Goal: Submit feedback/report problem

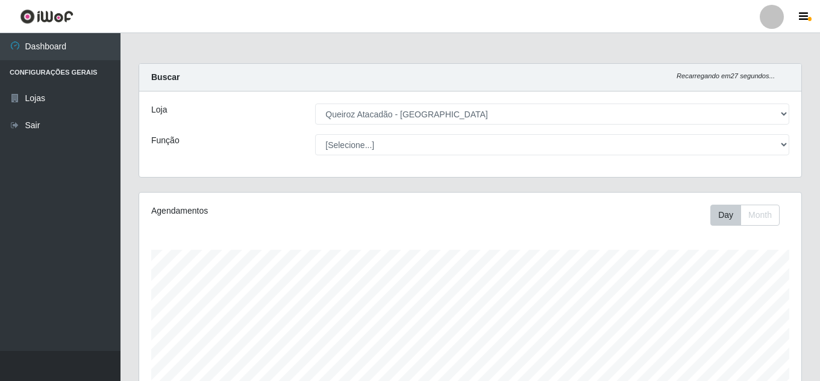
select select "225"
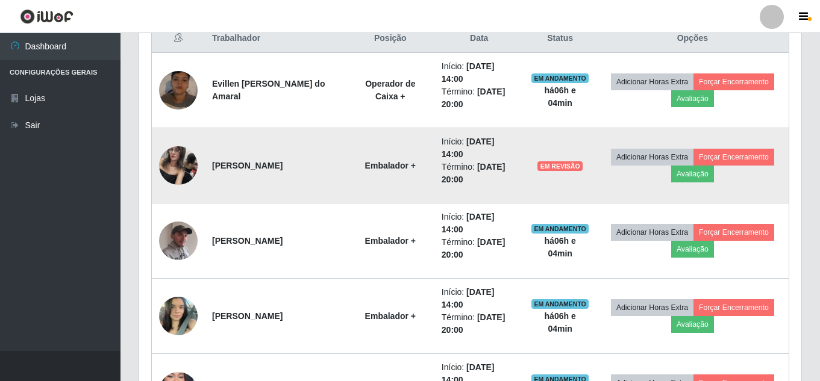
scroll to position [250, 662]
click at [701, 174] on button "Avaliação" at bounding box center [692, 174] width 43 height 17
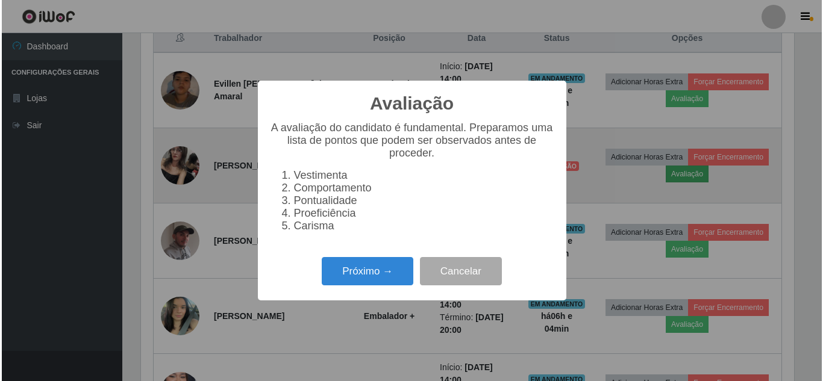
scroll to position [250, 656]
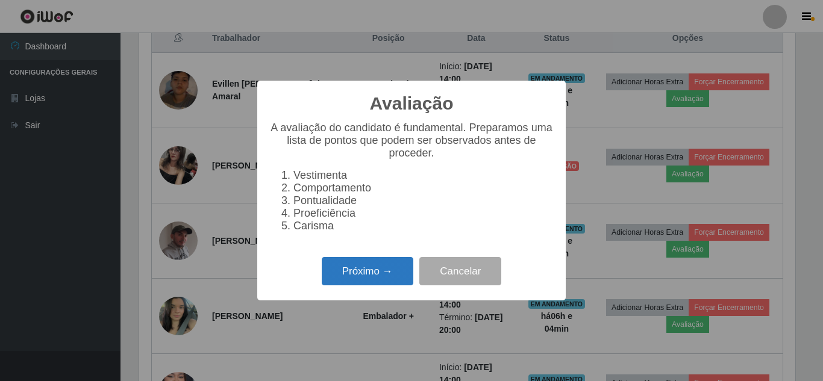
click at [382, 277] on button "Próximo →" at bounding box center [368, 271] width 92 height 28
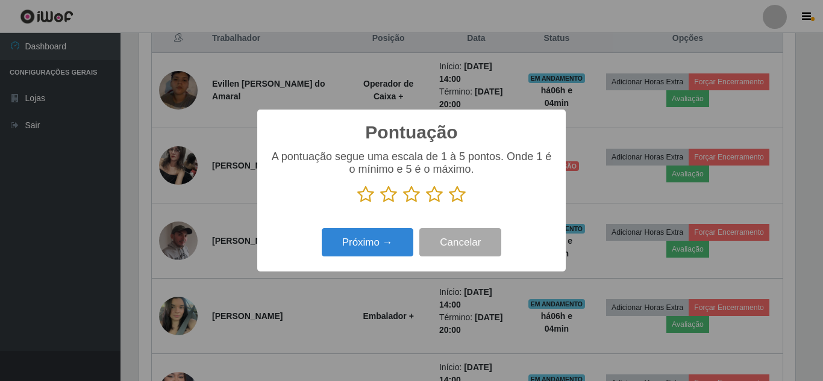
click at [458, 198] on icon at bounding box center [457, 195] width 17 height 18
click at [449, 204] on input "radio" at bounding box center [449, 204] width 0 height 0
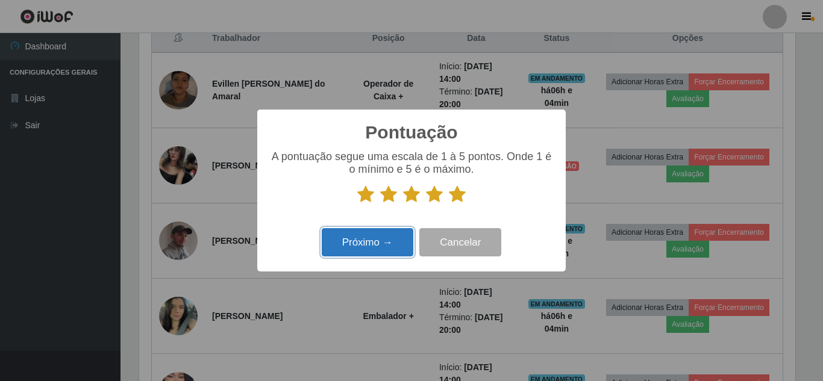
click at [387, 243] on button "Próximo →" at bounding box center [368, 242] width 92 height 28
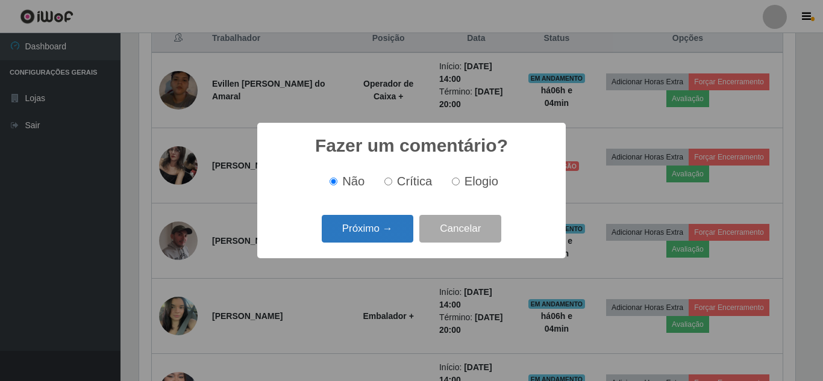
click at [375, 235] on button "Próximo →" at bounding box center [368, 229] width 92 height 28
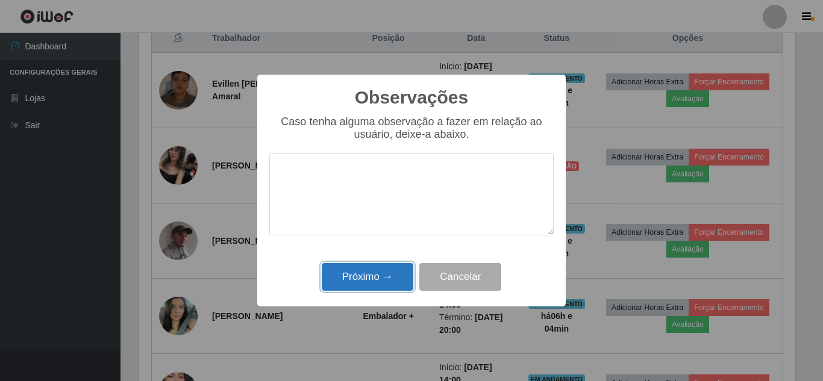
click at [370, 271] on button "Próximo →" at bounding box center [368, 277] width 92 height 28
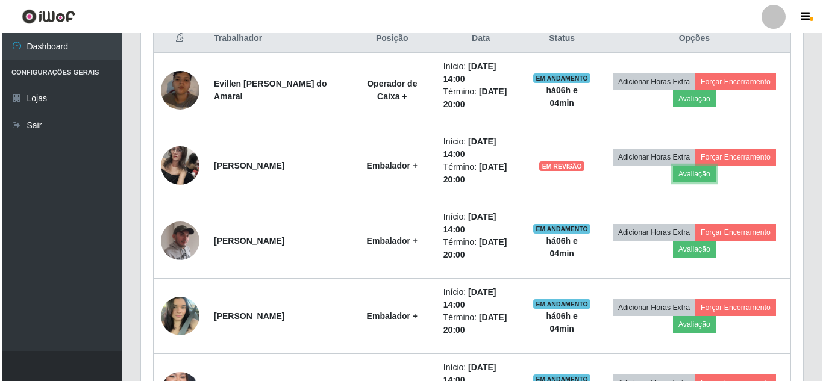
scroll to position [250, 662]
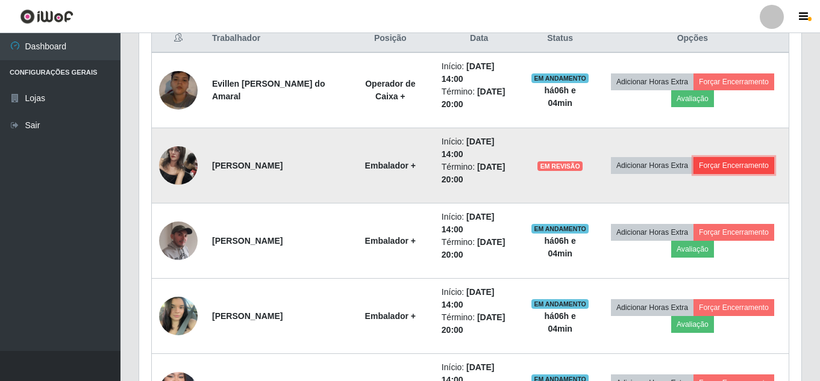
click at [742, 167] on button "Forçar Encerramento" at bounding box center [733, 165] width 81 height 17
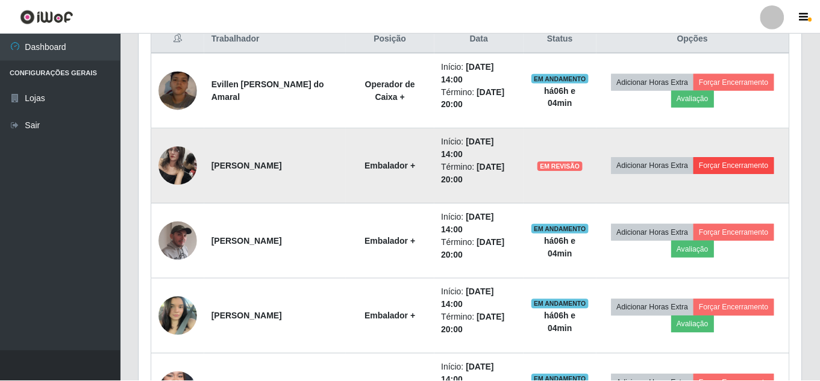
scroll to position [250, 656]
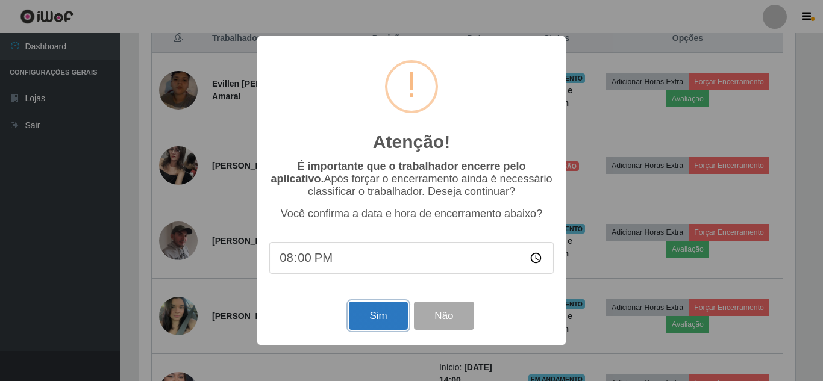
click at [393, 320] on button "Sim" at bounding box center [378, 316] width 58 height 28
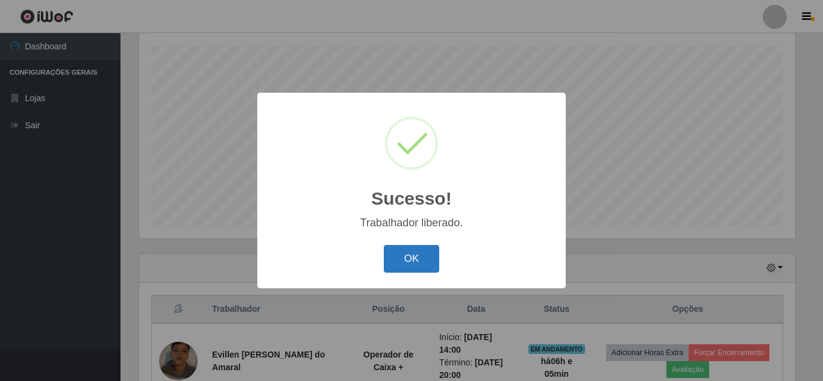
click at [410, 254] on button "OK" at bounding box center [412, 259] width 56 height 28
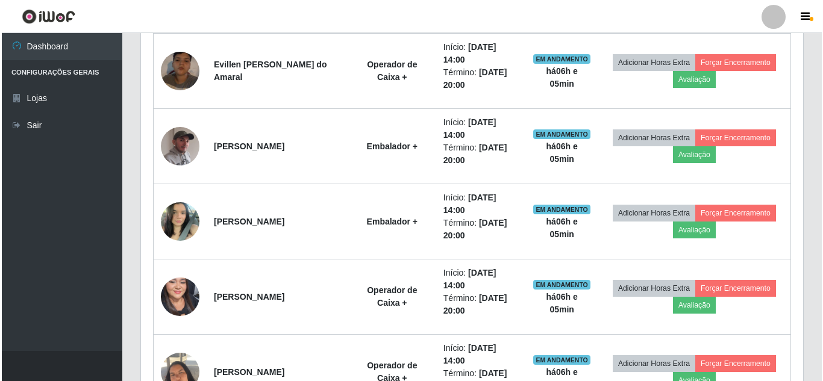
scroll to position [505, 0]
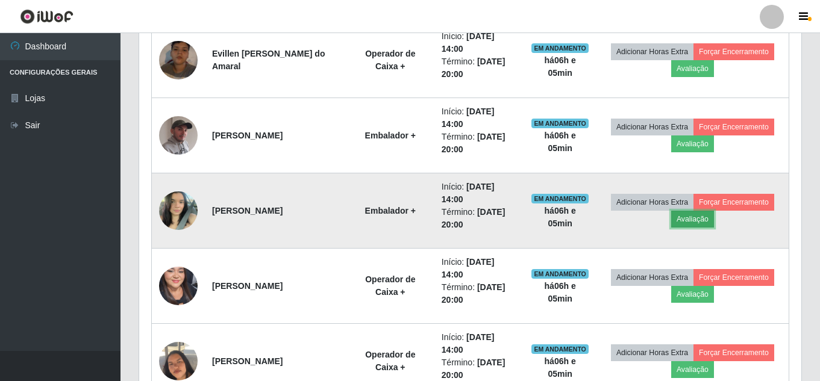
click at [712, 222] on button "Avaliação" at bounding box center [692, 219] width 43 height 17
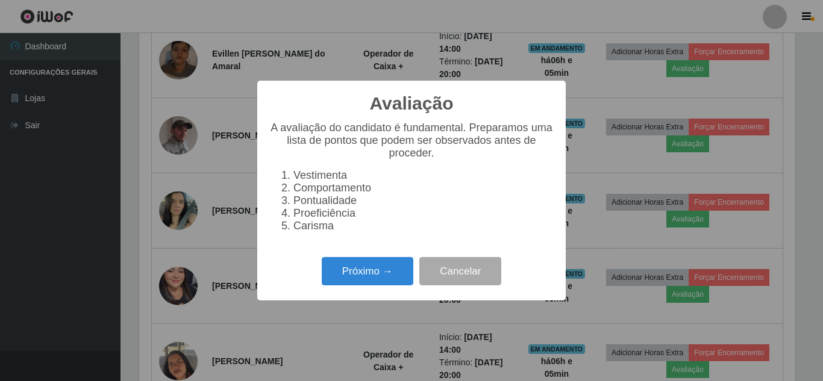
scroll to position [250, 656]
click at [379, 285] on button "Próximo →" at bounding box center [368, 271] width 92 height 28
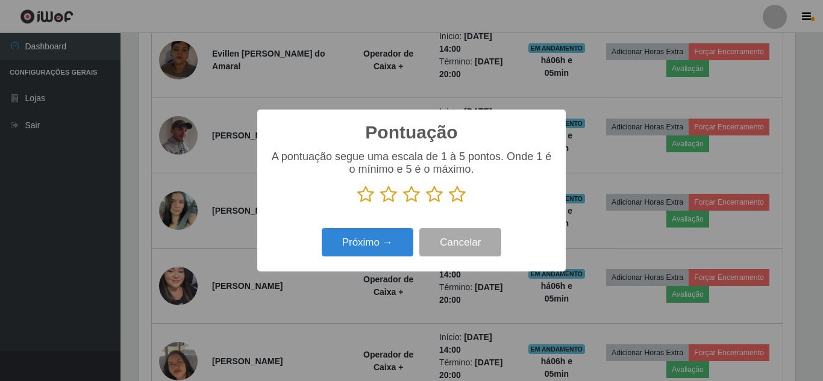
click at [458, 198] on icon at bounding box center [457, 195] width 17 height 18
click at [449, 204] on input "radio" at bounding box center [449, 204] width 0 height 0
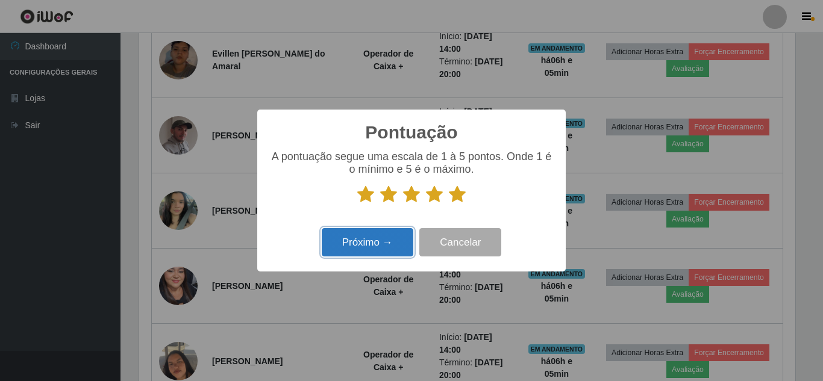
click at [370, 243] on button "Próximo →" at bounding box center [368, 242] width 92 height 28
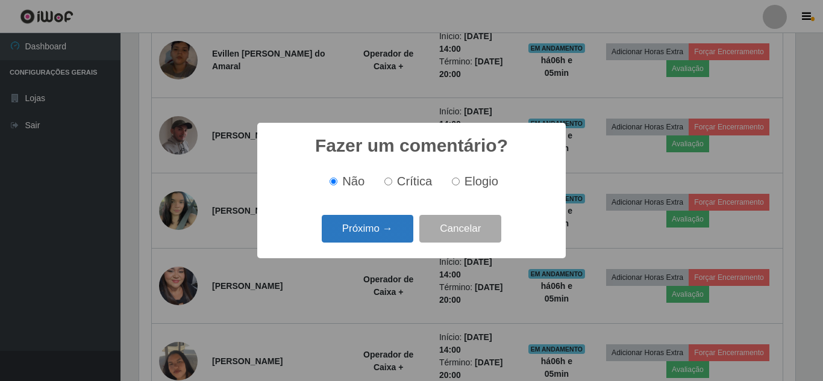
click at [371, 231] on button "Próximo →" at bounding box center [368, 229] width 92 height 28
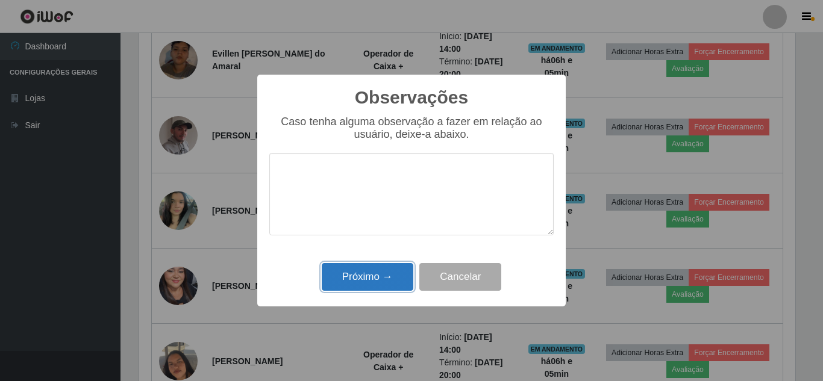
click at [361, 281] on button "Próximo →" at bounding box center [368, 277] width 92 height 28
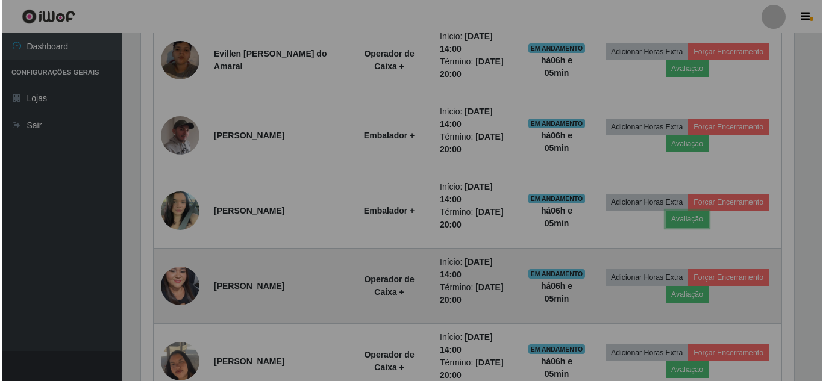
scroll to position [250, 662]
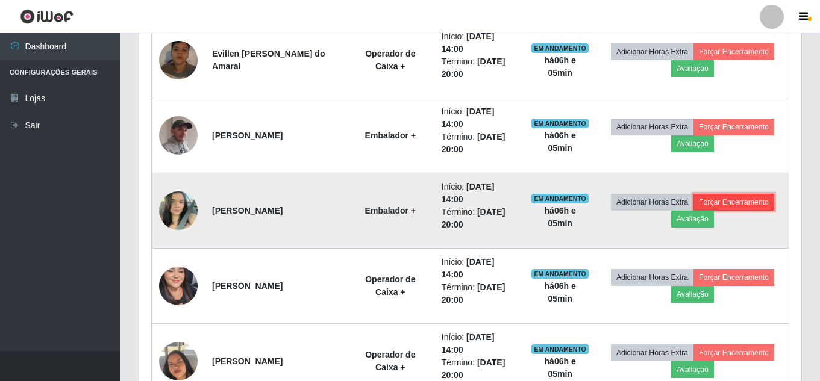
click at [746, 201] on button "Forçar Encerramento" at bounding box center [733, 202] width 81 height 17
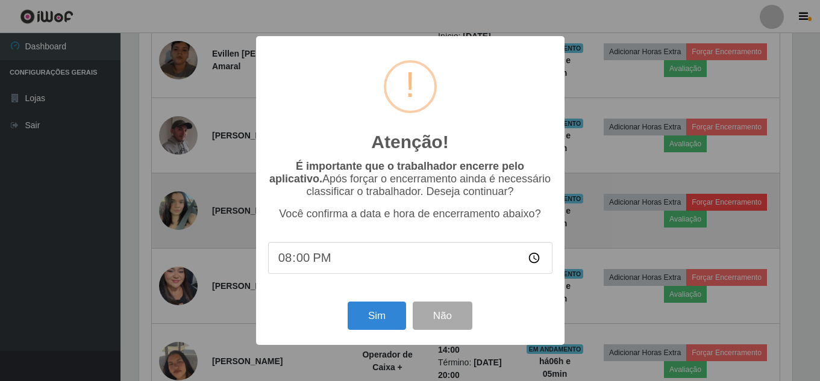
scroll to position [250, 656]
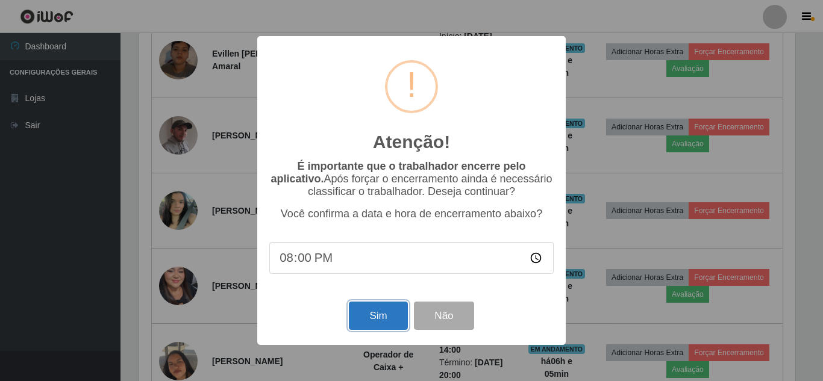
click at [377, 314] on button "Sim" at bounding box center [378, 316] width 58 height 28
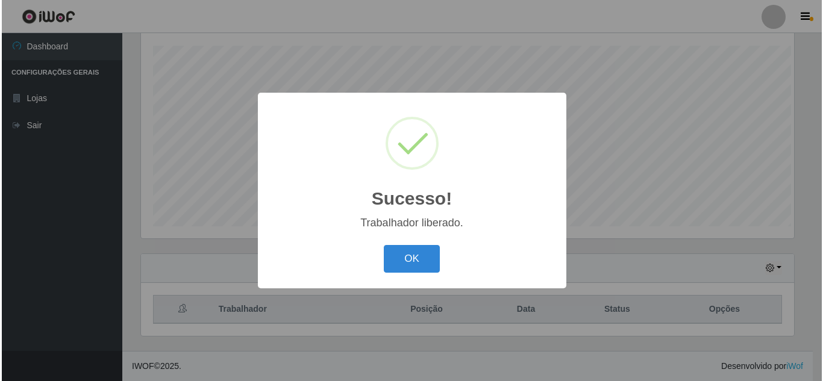
scroll to position [0, 0]
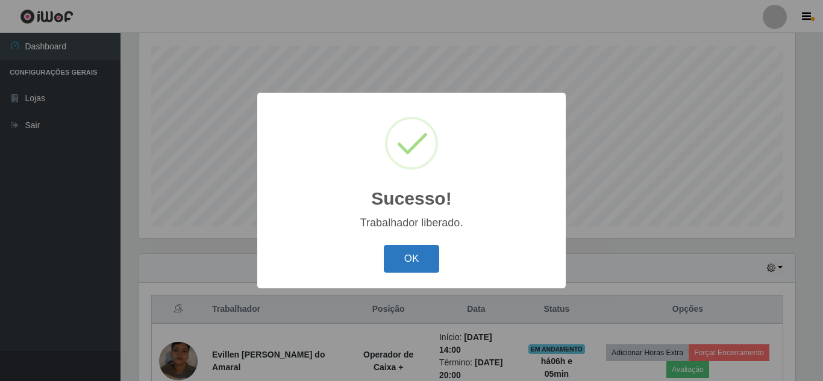
click at [422, 248] on button "OK" at bounding box center [412, 259] width 56 height 28
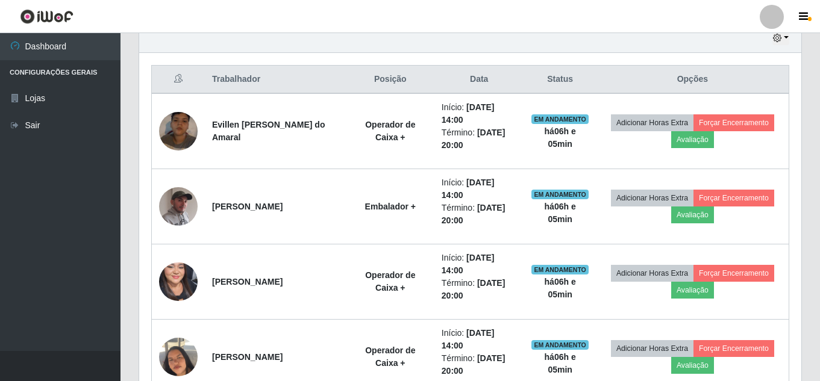
scroll to position [445, 0]
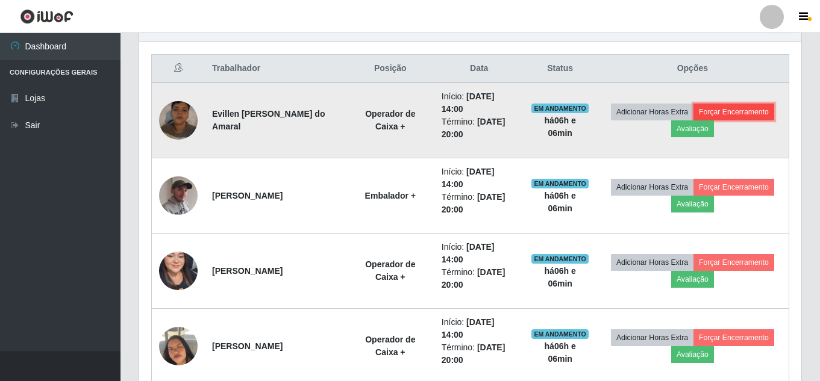
click at [762, 111] on button "Forçar Encerramento" at bounding box center [733, 112] width 81 height 17
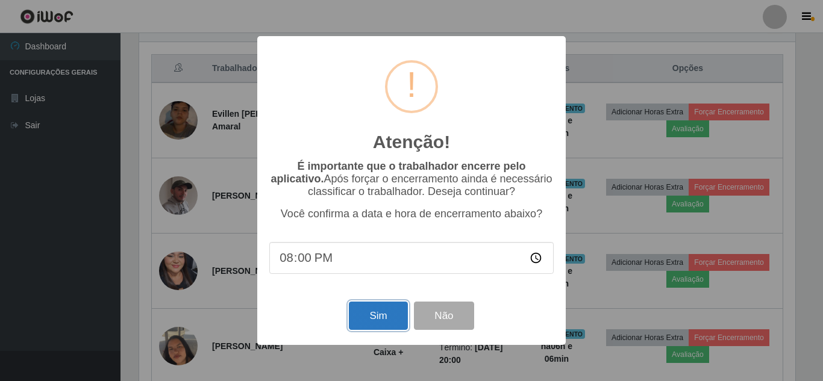
click at [382, 321] on button "Sim" at bounding box center [378, 316] width 58 height 28
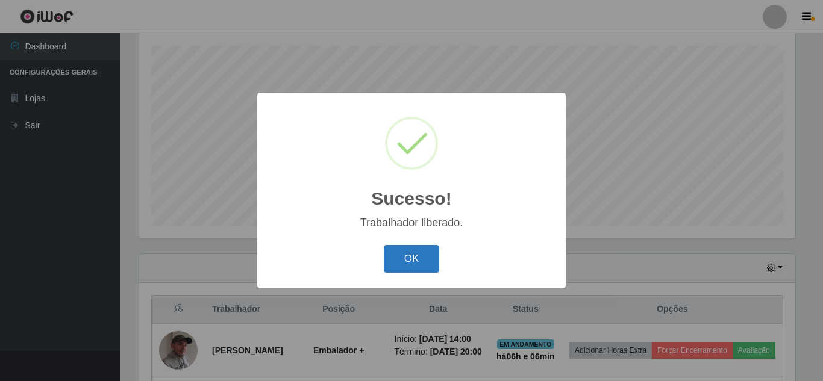
click at [401, 266] on button "OK" at bounding box center [412, 259] width 56 height 28
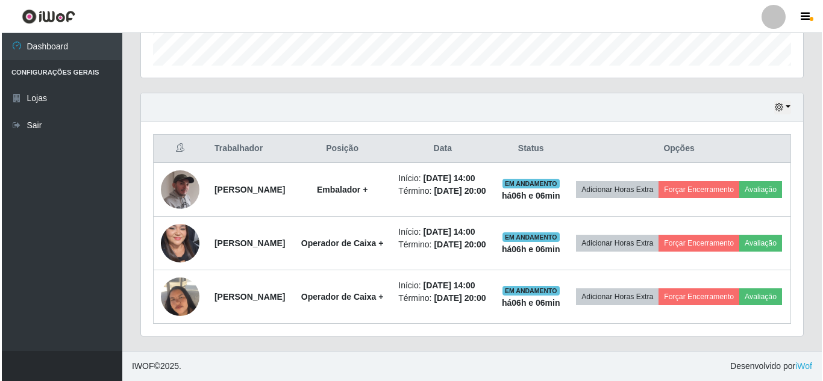
scroll to position [430, 0]
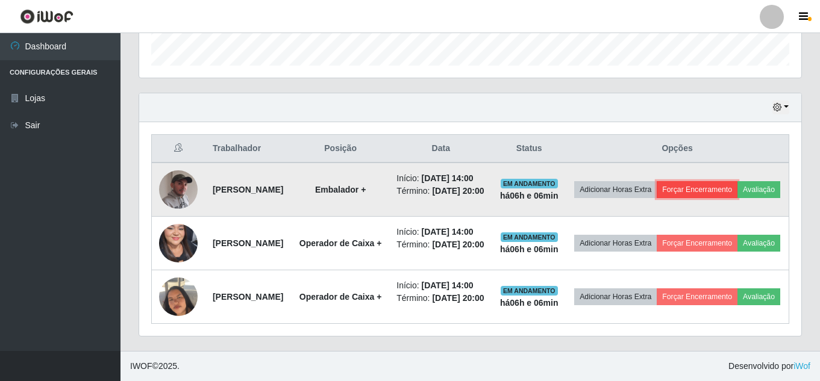
click at [737, 181] on button "Forçar Encerramento" at bounding box center [697, 189] width 81 height 17
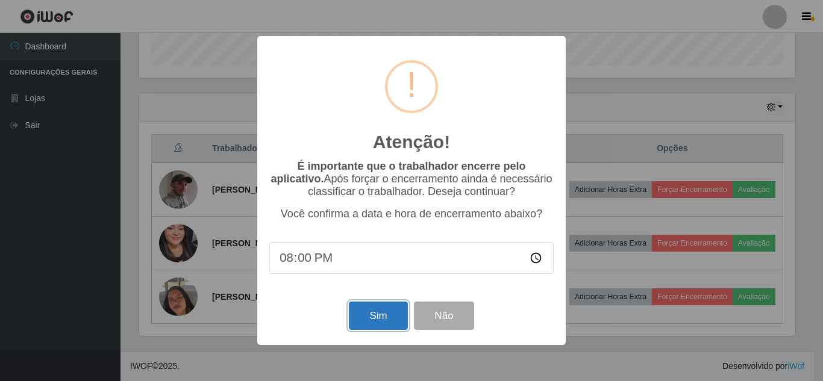
click at [376, 319] on button "Sim" at bounding box center [378, 316] width 58 height 28
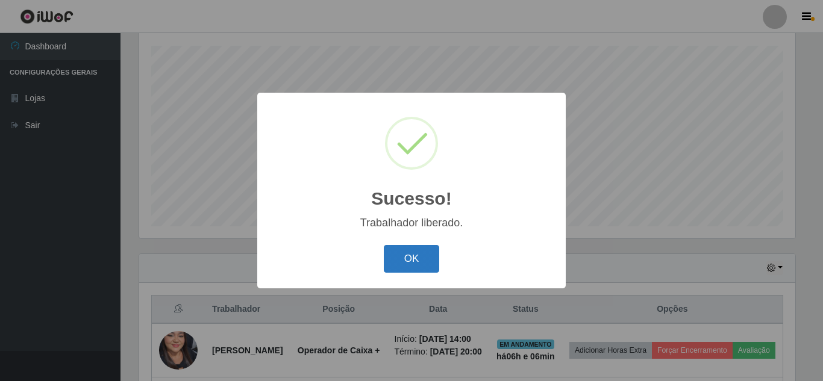
click at [401, 261] on button "OK" at bounding box center [412, 259] width 56 height 28
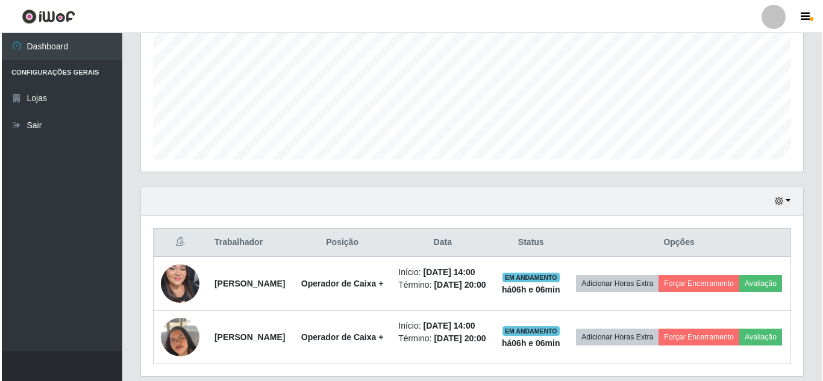
scroll to position [355, 0]
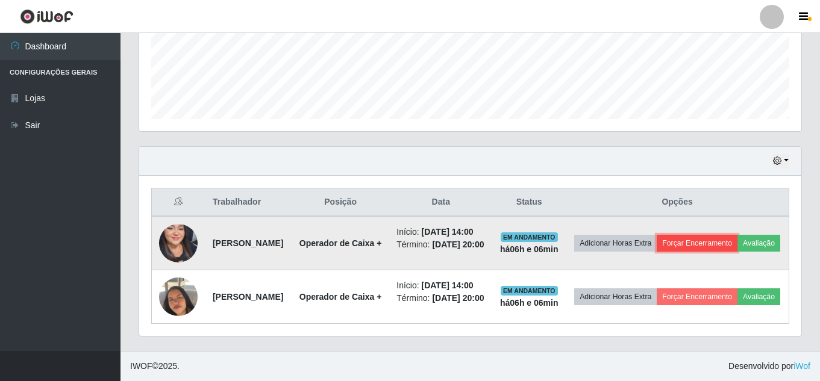
click at [725, 235] on button "Forçar Encerramento" at bounding box center [697, 243] width 81 height 17
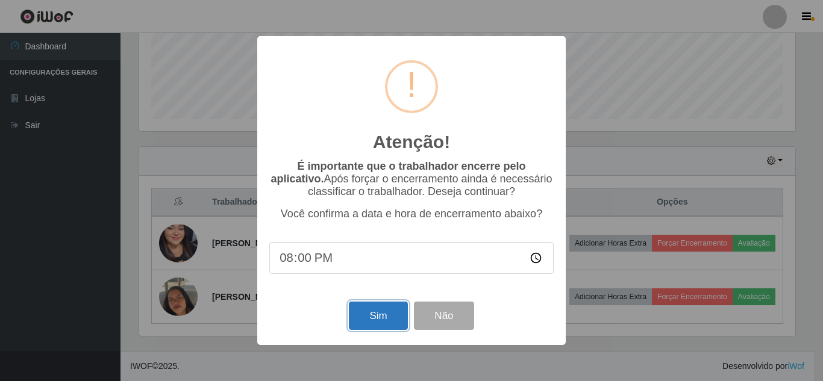
click at [379, 316] on button "Sim" at bounding box center [378, 316] width 58 height 28
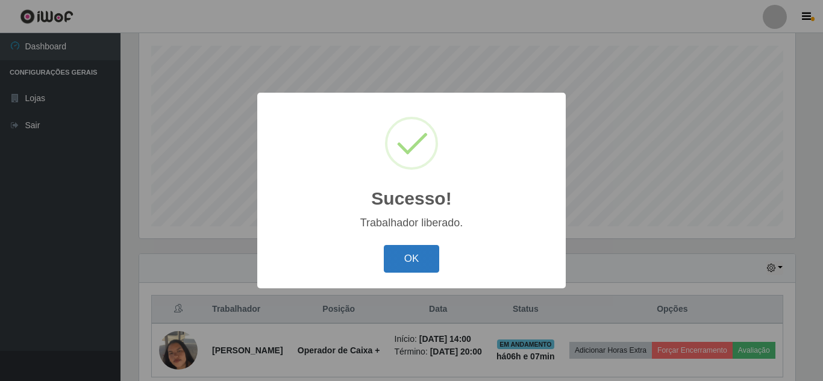
click at [423, 260] on button "OK" at bounding box center [412, 259] width 56 height 28
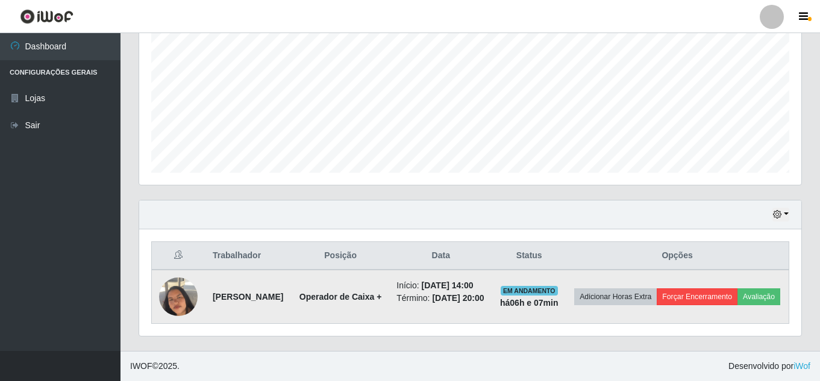
drag, startPoint x: 783, startPoint y: 169, endPoint x: 722, endPoint y: 269, distance: 117.4
click at [723, 269] on div "Carregando... Buscar Recarregando em 18 segundos... Loja [Selecione...] Queiroz…" at bounding box center [470, 78] width 663 height 546
click at [736, 289] on button "Forçar Encerramento" at bounding box center [697, 297] width 81 height 17
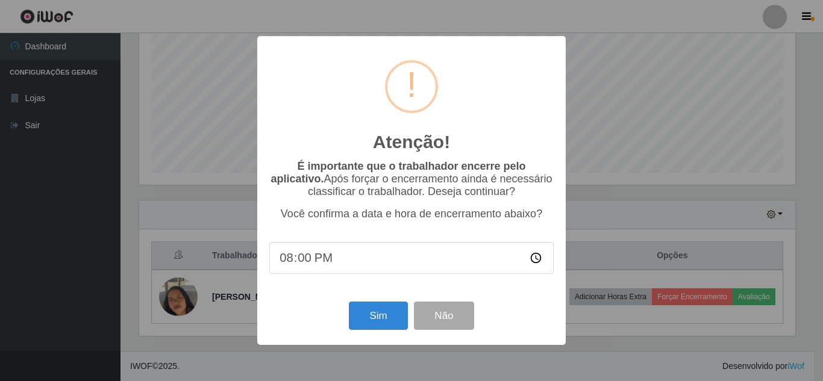
click at [414, 296] on div "Atenção! × É importante que o trabalhador encerre pelo aplicativo. Após forçar …" at bounding box center [411, 190] width 308 height 309
click at [377, 315] on button "Sim" at bounding box center [378, 316] width 58 height 28
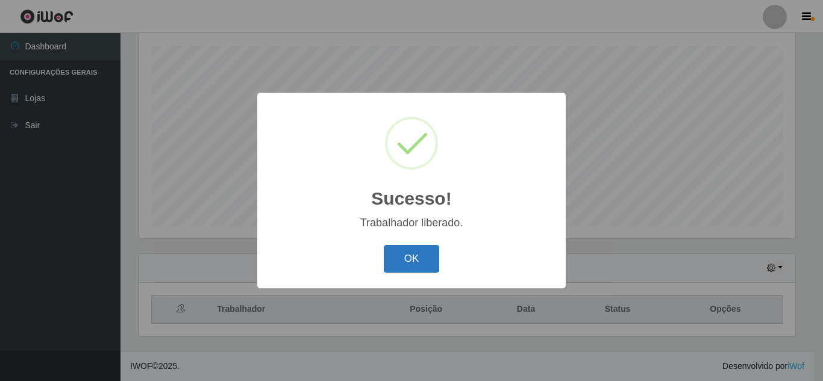
click at [433, 262] on button "OK" at bounding box center [412, 259] width 56 height 28
